Goal: Task Accomplishment & Management: Use online tool/utility

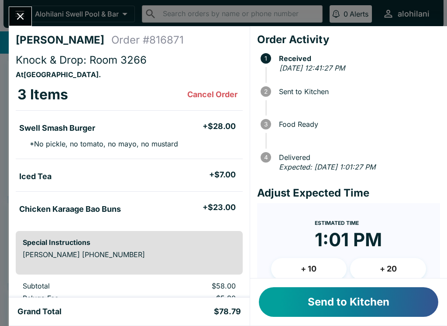
click at [23, 13] on icon "Close" at bounding box center [20, 16] width 12 height 12
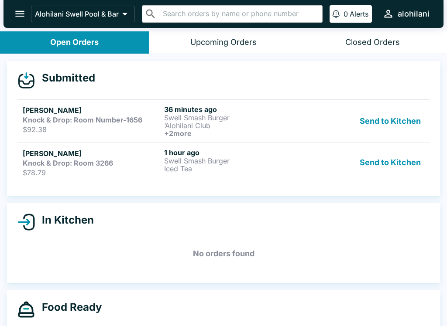
click at [156, 116] on div "Knock & Drop: Room Number-1656" at bounding box center [92, 120] width 138 height 9
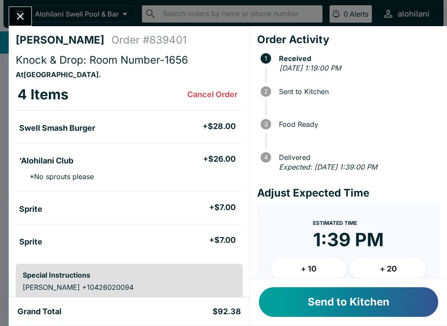
click at [17, 17] on icon "Close" at bounding box center [20, 16] width 12 height 12
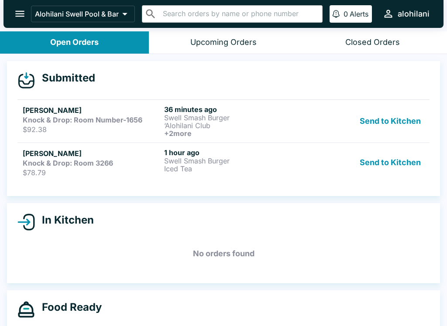
click at [124, 166] on div "Knock & Drop: Room 3266" at bounding box center [92, 163] width 138 height 9
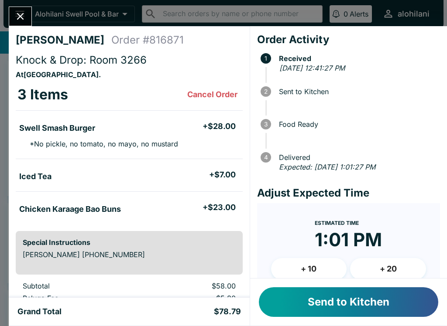
click at [18, 0] on div "[PERSON_NAME] Order # 816871 Knock & Drop: Room 3266 At [GEOGRAPHIC_DATA] . 3 I…" at bounding box center [223, 163] width 447 height 326
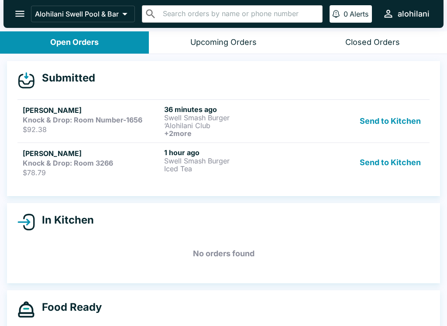
click at [160, 106] on h5 "[PERSON_NAME]" at bounding box center [92, 110] width 138 height 10
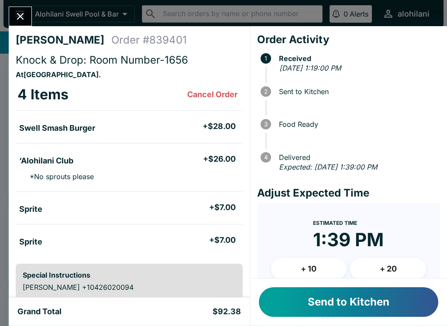
click at [27, 15] on button "Close" at bounding box center [20, 16] width 22 height 19
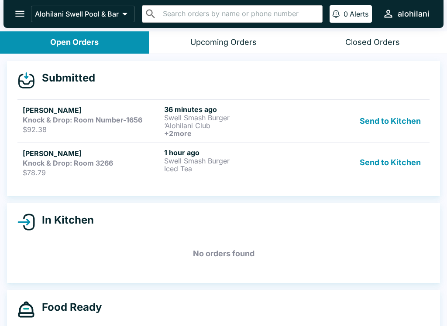
click at [106, 167] on div "[PERSON_NAME] Knock & Drop: Room 3266 $78.79" at bounding box center [92, 162] width 138 height 29
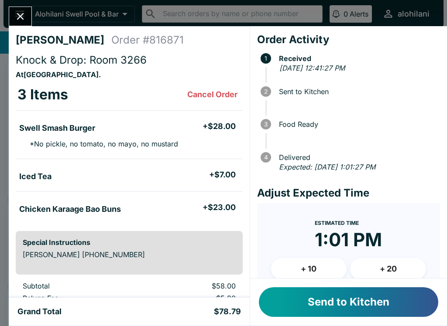
click at [369, 311] on button "Send to Kitchen" at bounding box center [348, 303] width 179 height 30
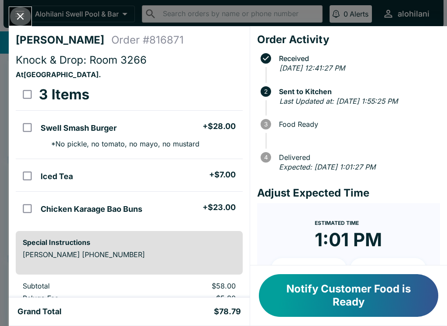
click at [14, 14] on icon "Close" at bounding box center [20, 16] width 12 height 12
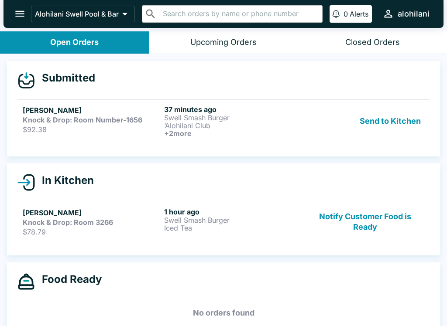
click at [392, 126] on button "Send to Kitchen" at bounding box center [390, 121] width 68 height 32
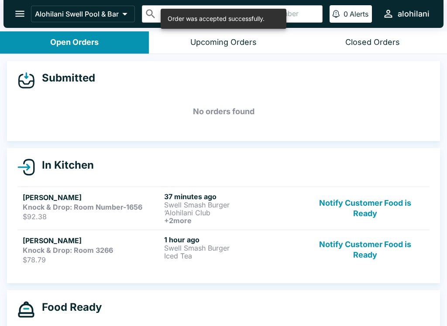
click at [240, 252] on p "Iced Tea" at bounding box center [233, 256] width 138 height 8
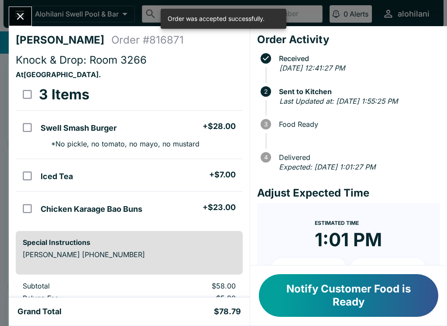
click at [28, 21] on button "Close" at bounding box center [20, 16] width 22 height 19
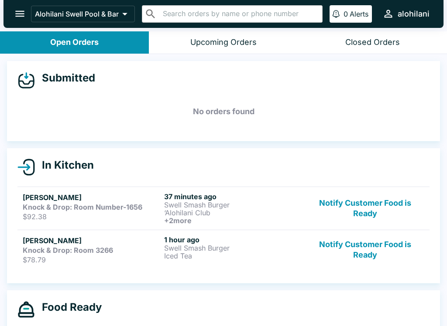
click at [99, 253] on strong "Knock & Drop: Room 3266" at bounding box center [68, 250] width 90 height 9
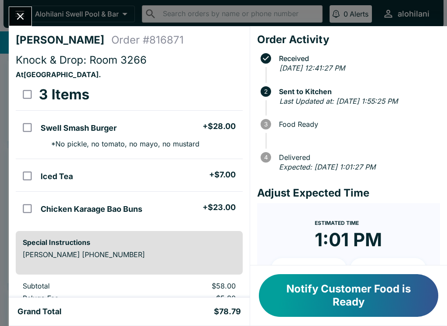
click at [20, 7] on button "Close" at bounding box center [20, 16] width 22 height 19
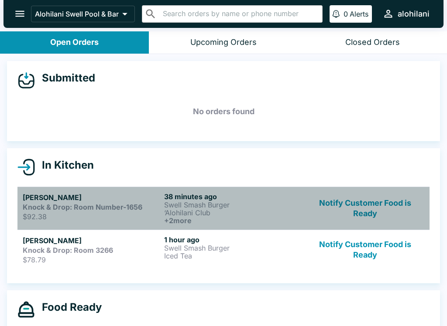
click at [103, 198] on h5 "[PERSON_NAME]" at bounding box center [92, 197] width 138 height 10
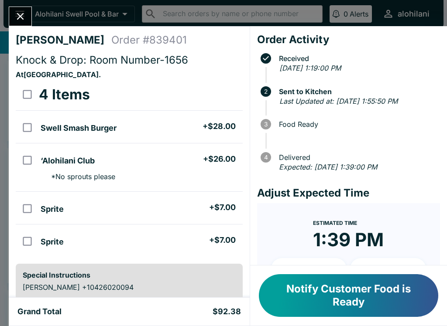
click at [15, 15] on icon "Close" at bounding box center [20, 16] width 12 height 12
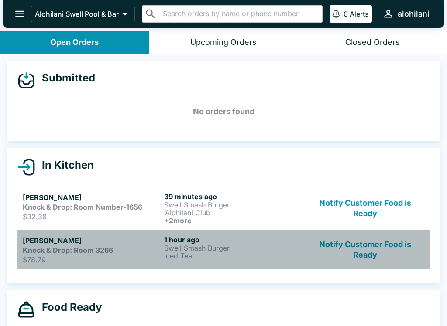
click at [188, 251] on p "Swell Smash Burger" at bounding box center [233, 248] width 138 height 8
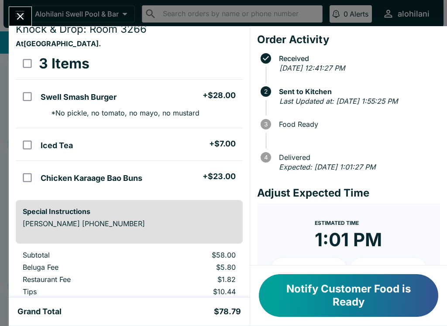
scroll to position [31, 0]
click at [31, 175] on input "orders table" at bounding box center [27, 178] width 20 height 20
click at [220, 62] on button "Refund" at bounding box center [218, 64] width 45 height 22
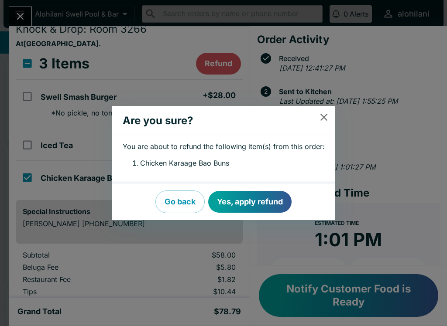
click at [233, 199] on button "Yes, apply refund" at bounding box center [249, 202] width 83 height 22
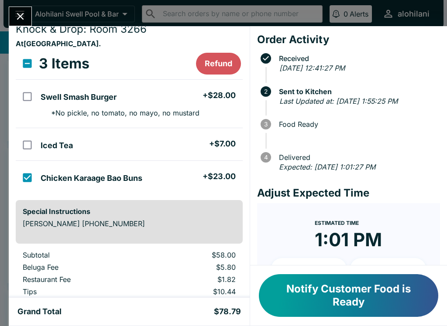
checkbox input "false"
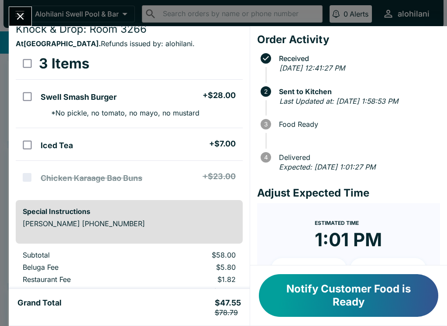
click at [58, 310] on h5 "Grand Total" at bounding box center [39, 307] width 44 height 19
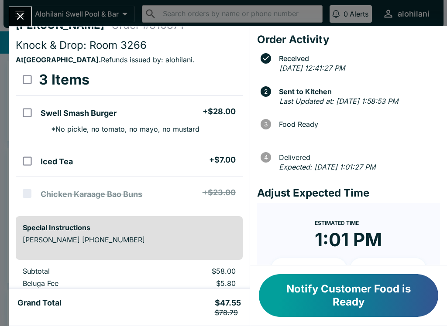
scroll to position [13, 0]
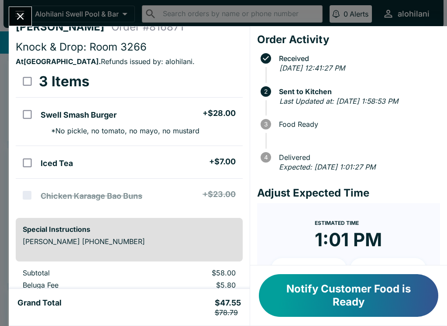
click at [380, 288] on button "Notify Customer Food is Ready" at bounding box center [348, 295] width 179 height 43
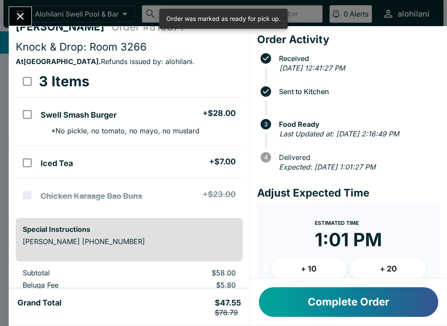
click at [23, 16] on icon "Close" at bounding box center [20, 16] width 12 height 12
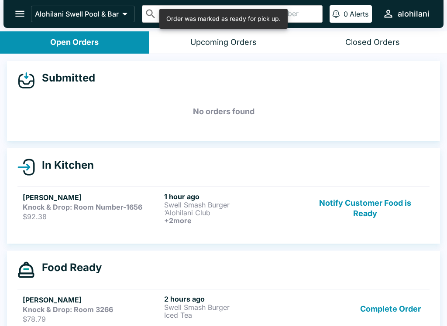
click at [261, 213] on p "‘Alohilani Club" at bounding box center [233, 213] width 138 height 8
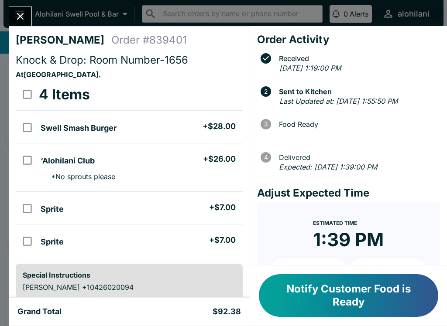
click at [332, 307] on button "Notify Customer Food is Ready" at bounding box center [348, 295] width 179 height 43
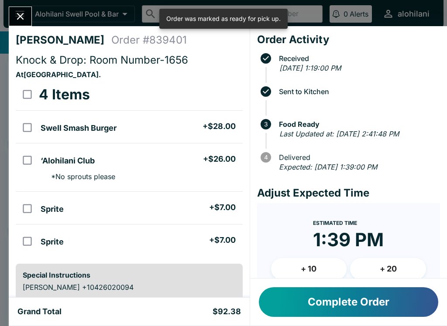
click at [317, 298] on button "Complete Order" at bounding box center [348, 303] width 179 height 30
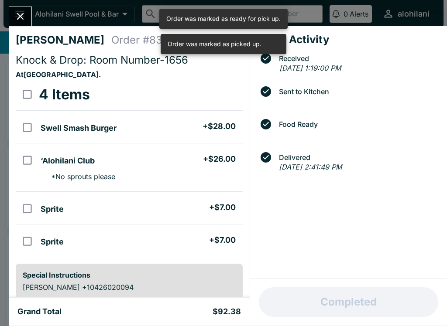
click at [6, 13] on div "[PERSON_NAME] Order # 839401 Knock & Drop: Room Number-1656 At [GEOGRAPHIC_DATA…" at bounding box center [223, 163] width 447 height 326
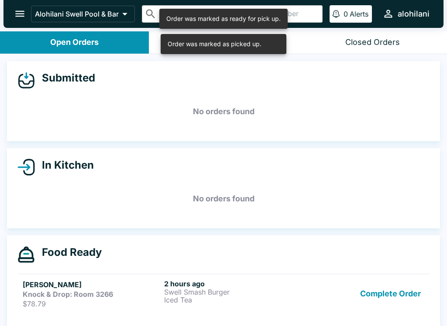
click at [17, 16] on icon "open drawer" at bounding box center [20, 14] width 12 height 12
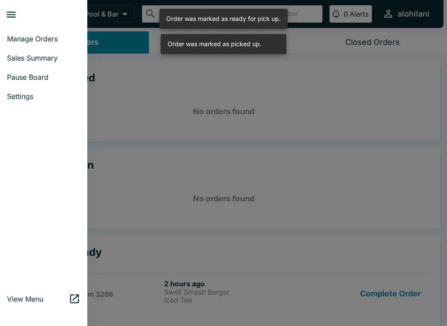
click at [177, 291] on div at bounding box center [223, 163] width 447 height 326
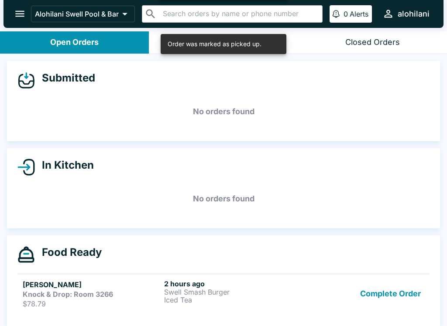
click at [95, 296] on strong "Knock & Drop: Room 3266" at bounding box center [68, 294] width 90 height 9
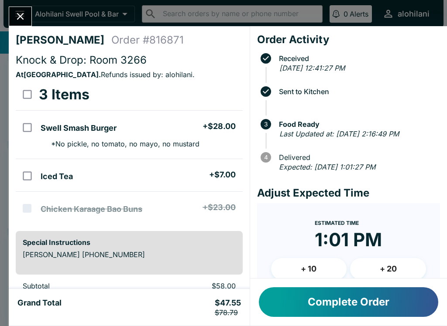
click at [294, 308] on button "Complete Order" at bounding box center [348, 303] width 179 height 30
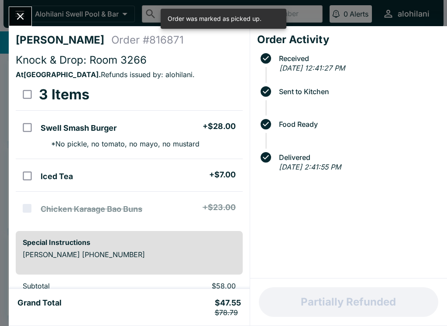
click at [28, 21] on button "Close" at bounding box center [20, 16] width 22 height 19
